Goal: Information Seeking & Learning: Learn about a topic

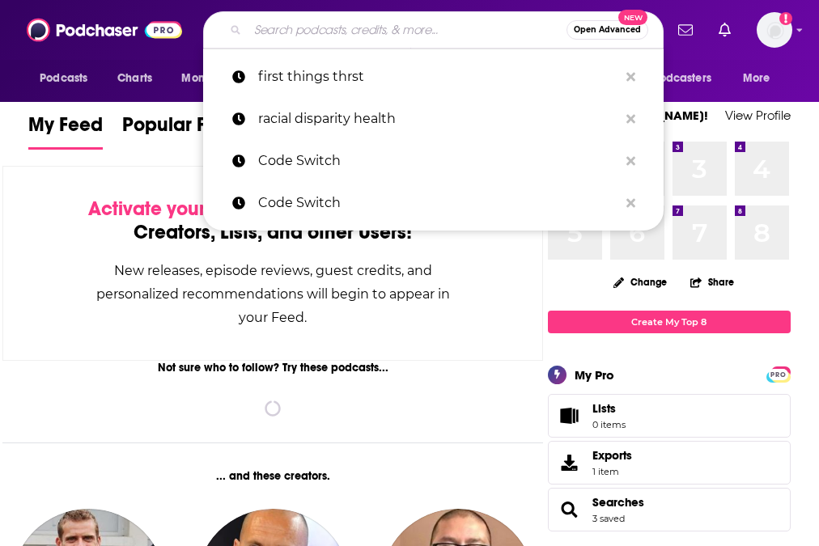
click at [378, 37] on input "Search podcasts, credits, & more..." at bounding box center [407, 30] width 319 height 26
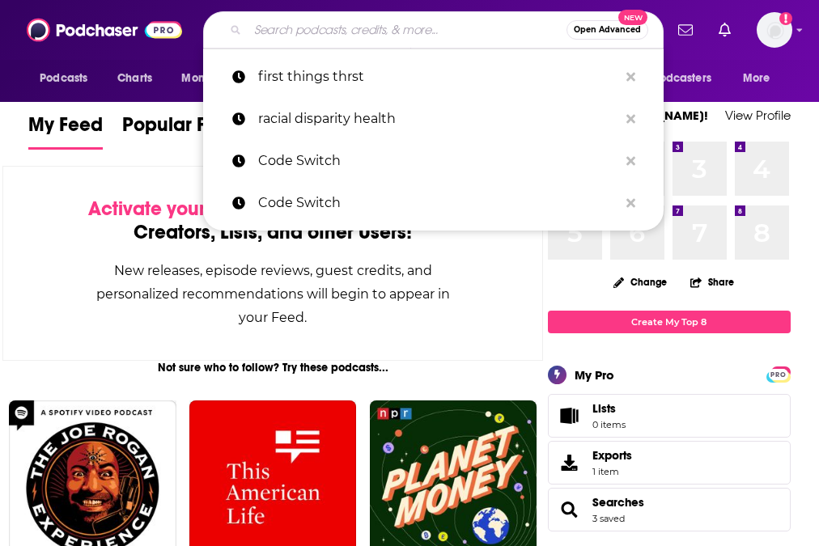
paste input "Passion Struck"
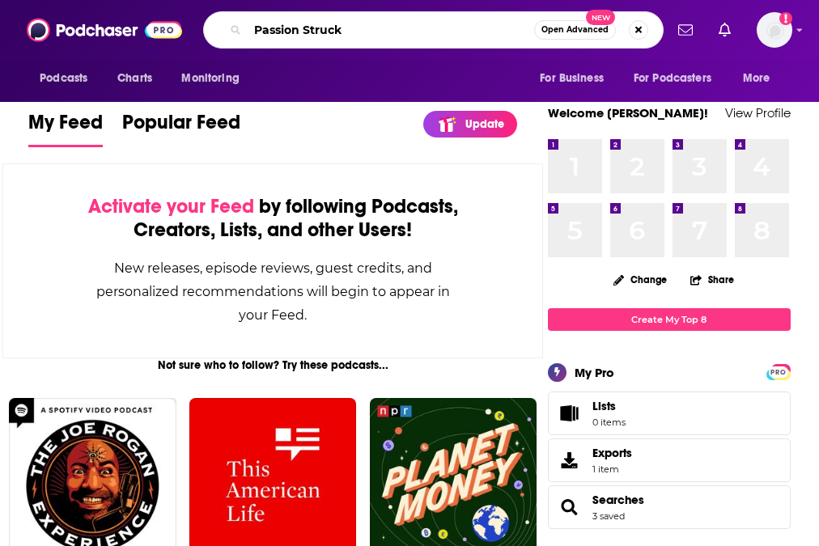
scroll to position [1, 0]
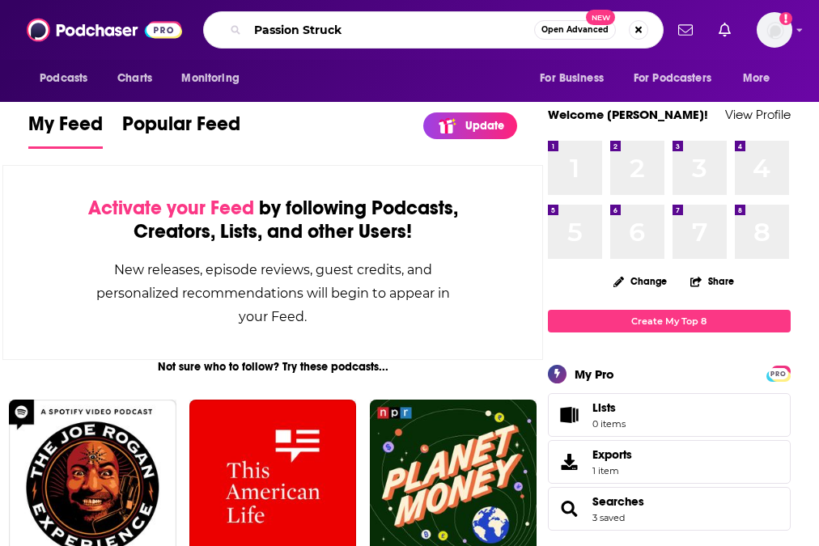
click at [381, 32] on input "Passion Struck" at bounding box center [391, 30] width 287 height 26
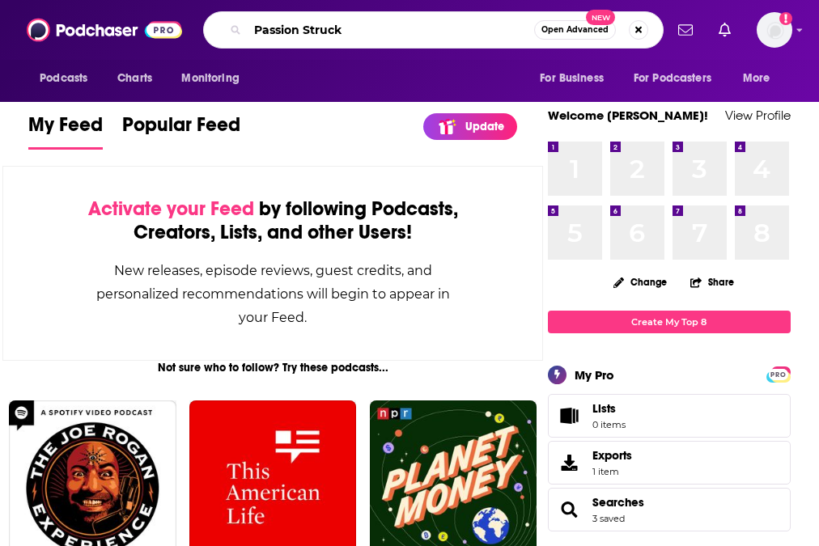
type input "Passion Struck"
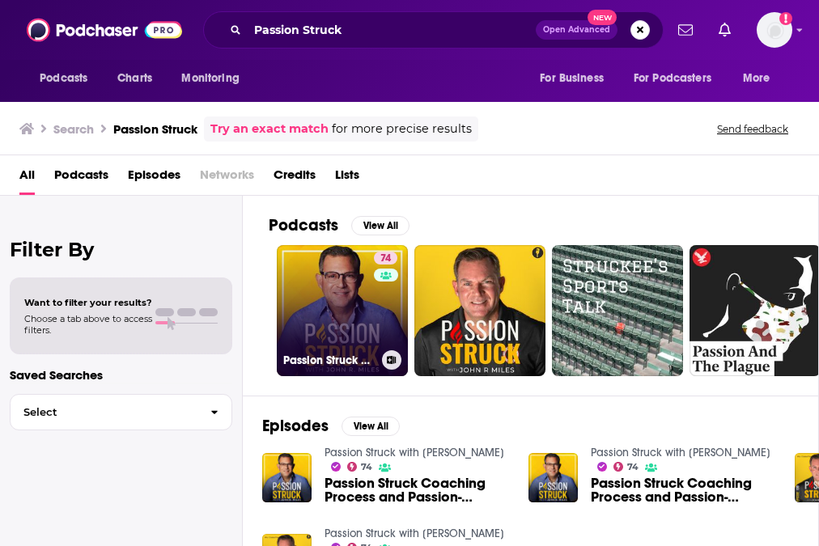
click at [352, 307] on link "74 Passion Struck with [PERSON_NAME]" at bounding box center [342, 310] width 131 height 131
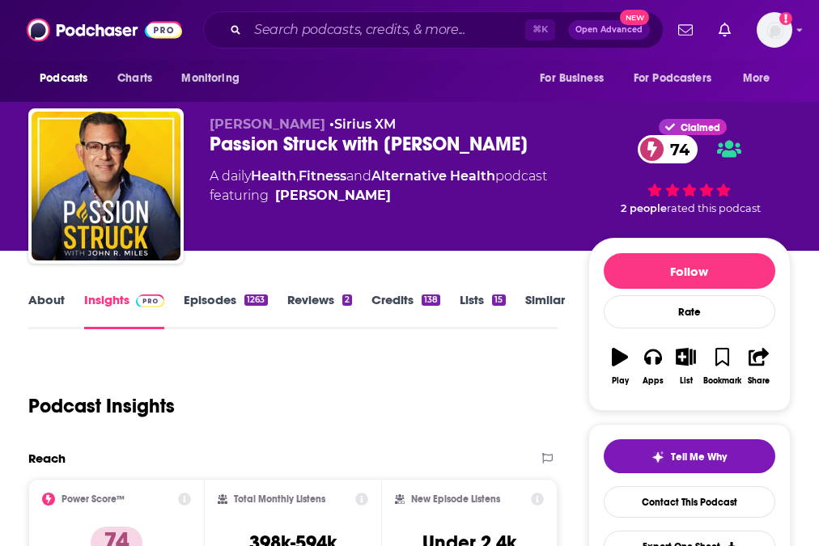
click at [210, 301] on link "Episodes 1263" at bounding box center [225, 310] width 83 height 37
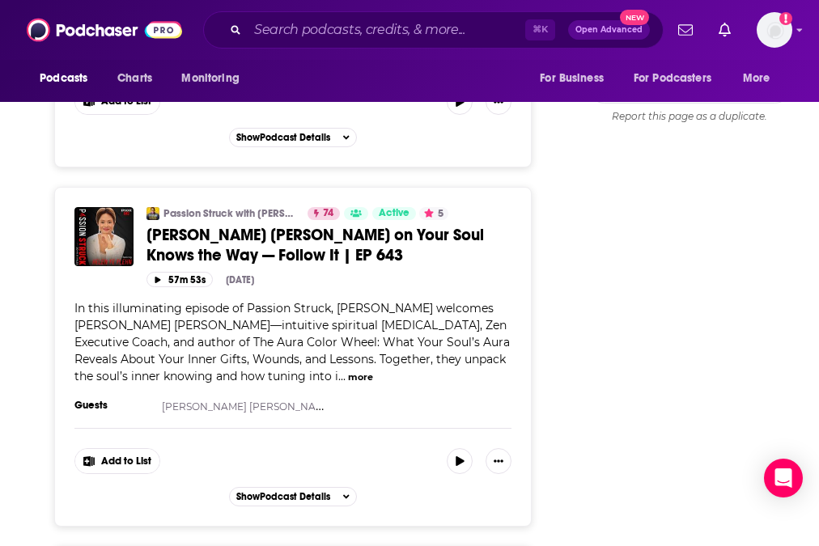
scroll to position [2395, 0]
